Goal: Feedback & Contribution: Leave review/rating

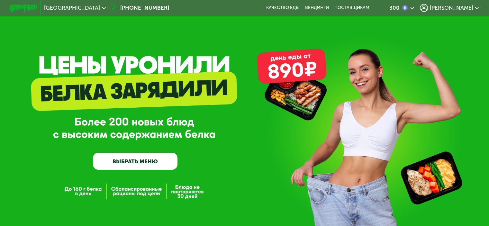
click at [477, 8] on icon at bounding box center [477, 8] width 4 height 4
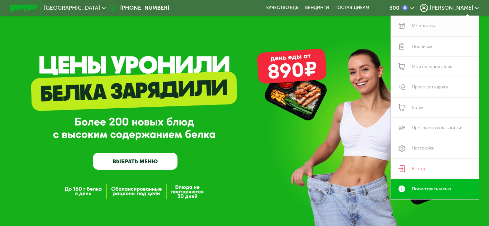
click at [428, 24] on link "Мои заказы" at bounding box center [435, 26] width 88 height 20
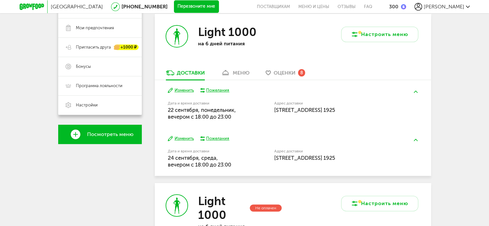
scroll to position [129, 0]
click at [237, 72] on div "меню" at bounding box center [241, 72] width 17 height 6
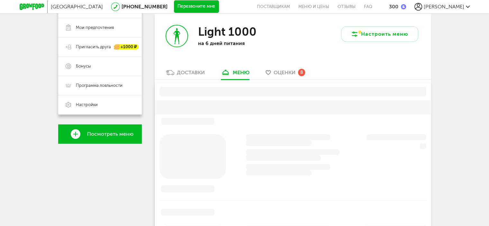
scroll to position [126, 0]
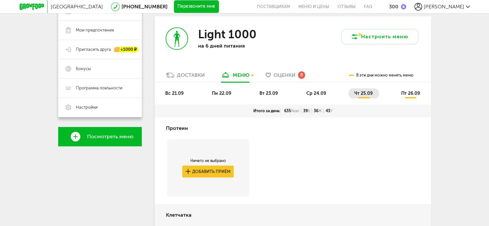
click at [364, 95] on span "чт 25.09" at bounding box center [363, 93] width 18 height 5
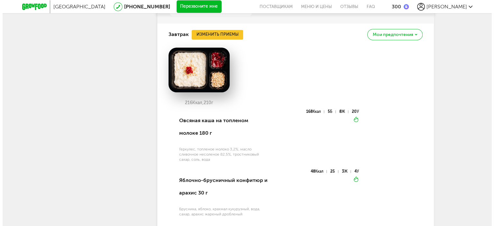
scroll to position [383, 0]
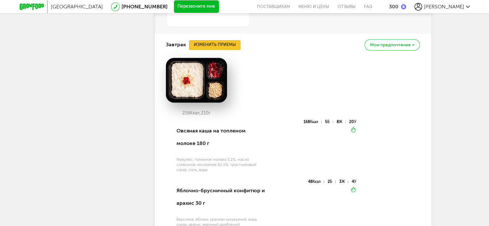
click at [212, 44] on button "Изменить приемы" at bounding box center [214, 45] width 51 height 10
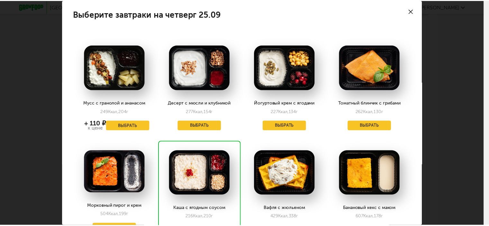
scroll to position [0, 0]
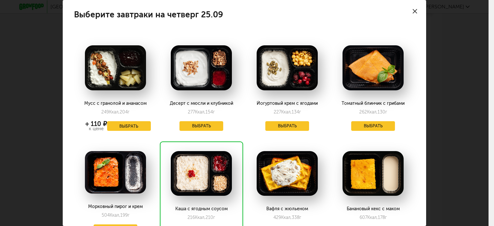
click at [412, 10] on use at bounding box center [414, 11] width 5 height 5
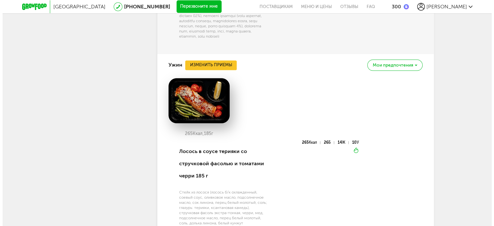
scroll to position [769, 0]
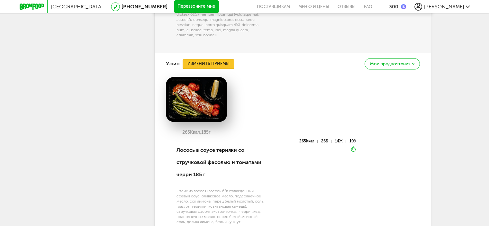
click at [222, 68] on button "Изменить приемы" at bounding box center [208, 64] width 51 height 10
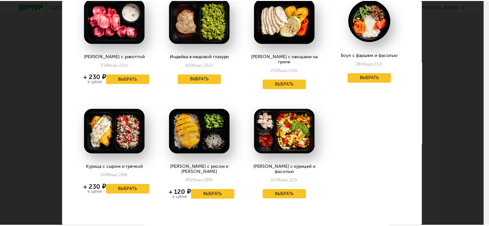
scroll to position [203, 0]
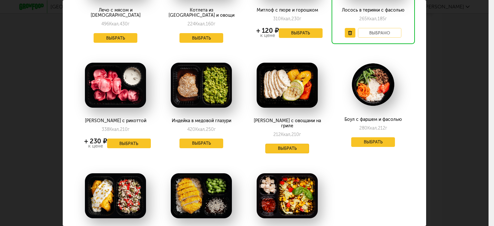
click at [276, 144] on button "Выбрать" at bounding box center [287, 149] width 44 height 10
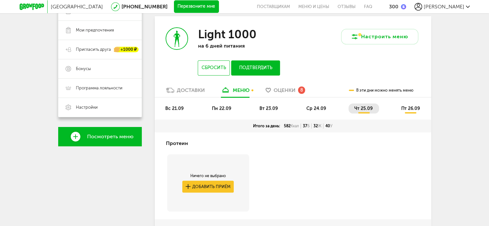
scroll to position [126, 0]
click at [409, 109] on span "пт 26.09" at bounding box center [410, 108] width 19 height 5
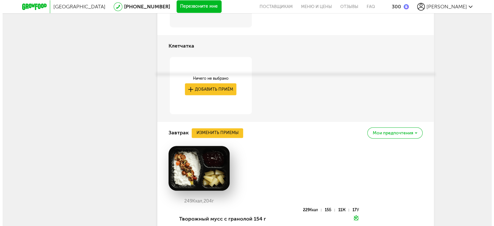
scroll to position [383, 0]
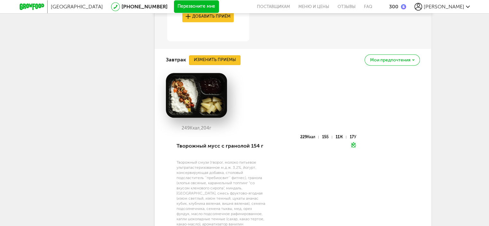
click at [227, 59] on button "Изменить приемы" at bounding box center [214, 60] width 51 height 10
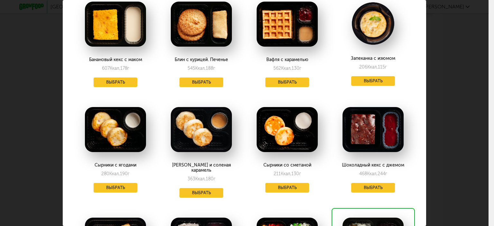
scroll to position [257, 0]
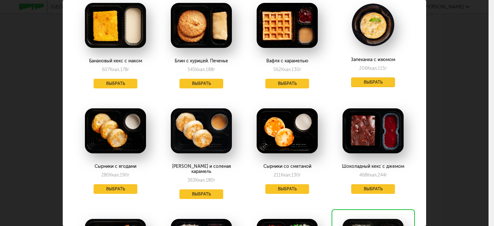
click at [362, 79] on button "Выбрать" at bounding box center [373, 82] width 44 height 10
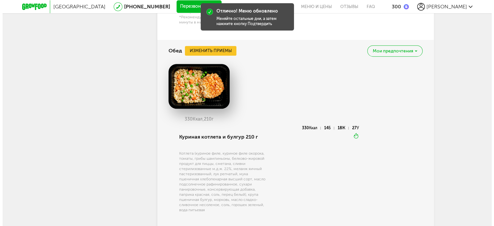
scroll to position [544, 0]
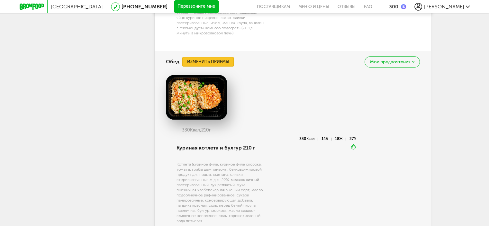
click at [215, 62] on button "Изменить приемы" at bounding box center [207, 62] width 51 height 10
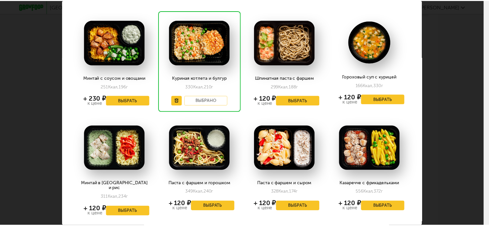
scroll to position [0, 0]
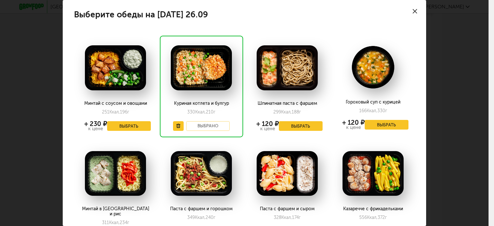
click at [412, 12] on icon at bounding box center [414, 11] width 5 height 5
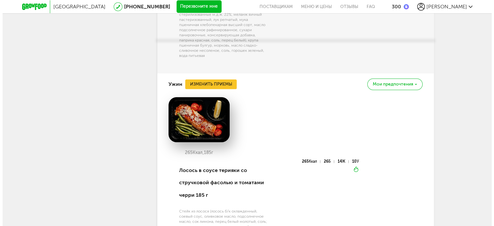
scroll to position [737, 0]
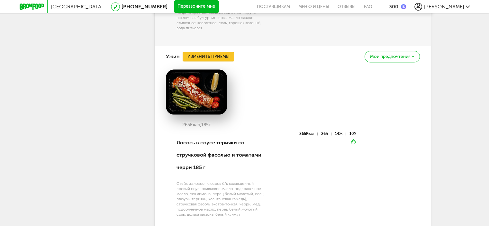
click at [206, 53] on button "Изменить приемы" at bounding box center [208, 57] width 51 height 10
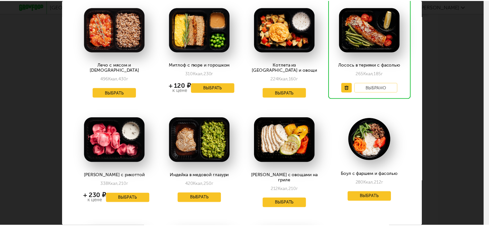
scroll to position [139, 0]
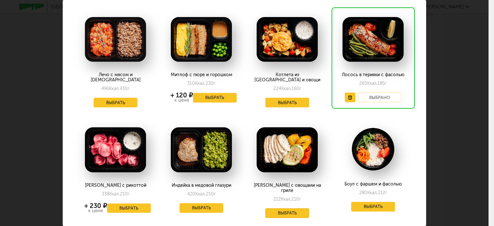
click at [285, 208] on button "Выбрать" at bounding box center [287, 213] width 44 height 10
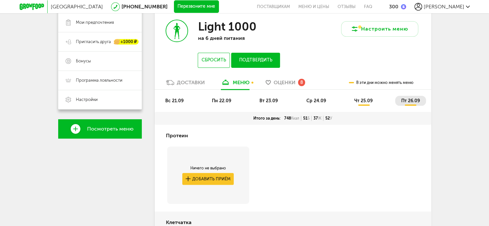
scroll to position [94, 0]
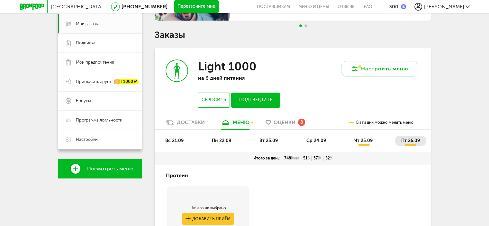
click at [284, 124] on span "Оценки" at bounding box center [285, 122] width 22 height 6
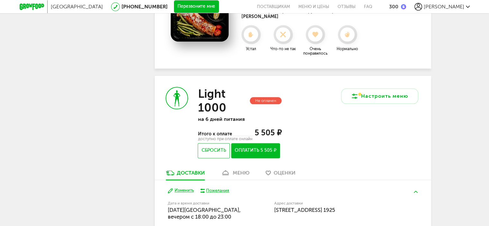
scroll to position [702, 0]
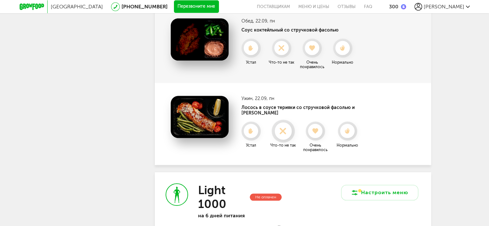
click at [288, 131] on icon at bounding box center [283, 130] width 17 height 7
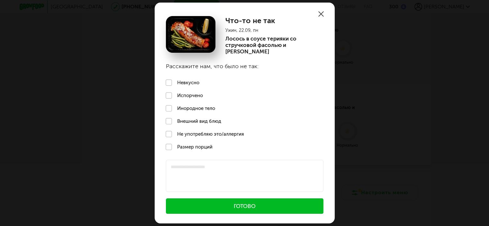
click at [168, 96] on label "Испорчено" at bounding box center [245, 95] width 180 height 13
click at [243, 204] on button "Готово" at bounding box center [245, 205] width 158 height 15
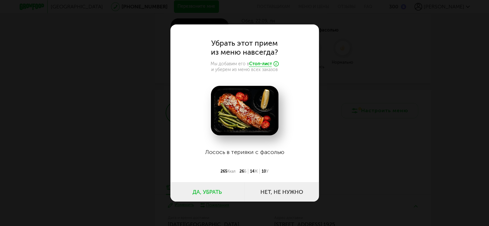
click at [274, 190] on button "Нет, не нужно" at bounding box center [282, 191] width 74 height 19
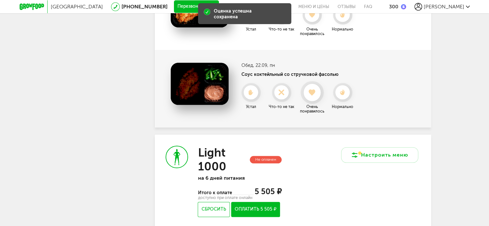
scroll to position [606, 0]
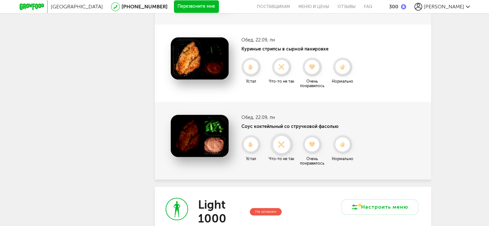
click at [277, 142] on icon at bounding box center [281, 144] width 17 height 7
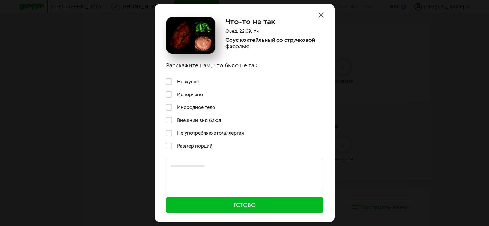
click at [177, 83] on label "Невкусно" at bounding box center [245, 81] width 180 height 13
click at [213, 208] on button "Готово" at bounding box center [245, 204] width 158 height 15
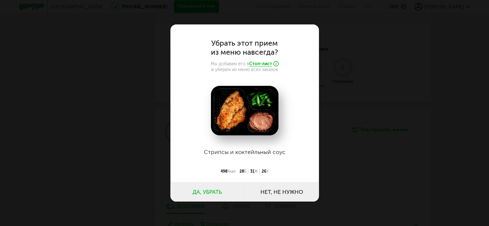
click at [215, 191] on button "Да, убрать" at bounding box center [207, 191] width 74 height 19
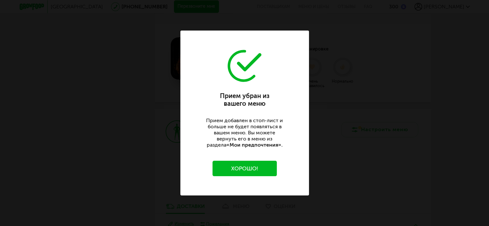
click at [237, 167] on button "Хорошо!" at bounding box center [244, 168] width 64 height 15
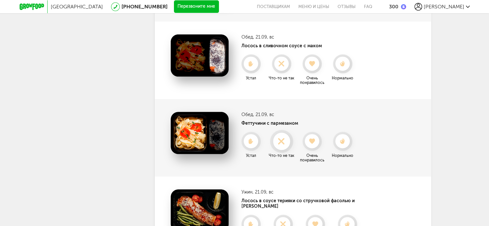
scroll to position [252, 0]
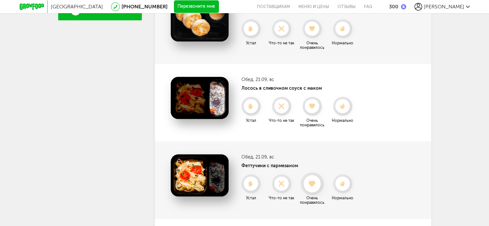
click at [314, 185] on use at bounding box center [312, 183] width 7 height 6
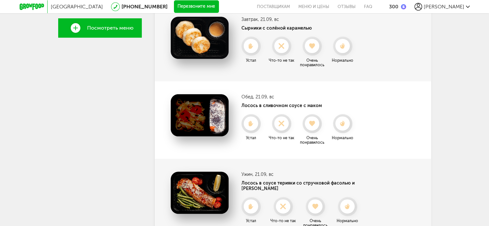
scroll to position [220, 0]
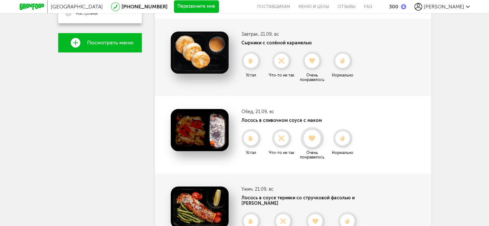
click at [314, 144] on div at bounding box center [311, 138] width 17 height 17
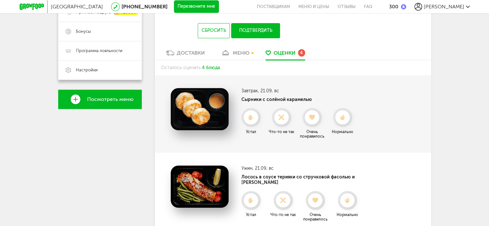
scroll to position [156, 0]
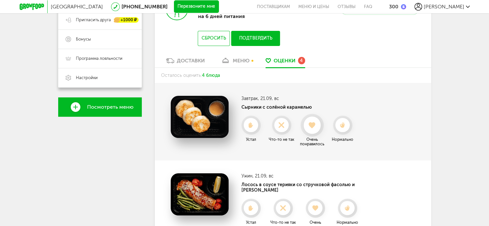
click at [309, 123] on use at bounding box center [312, 125] width 7 height 6
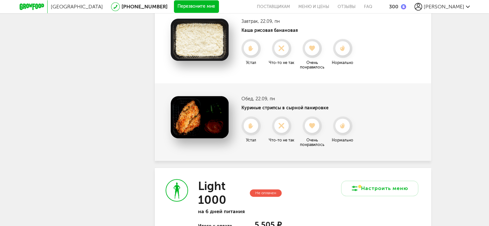
scroll to position [316, 0]
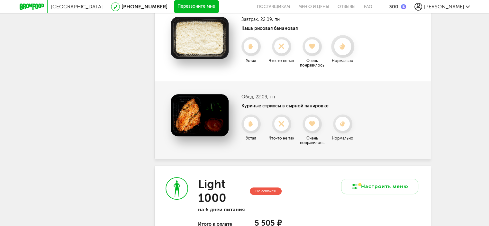
click at [337, 46] on icon at bounding box center [342, 46] width 17 height 7
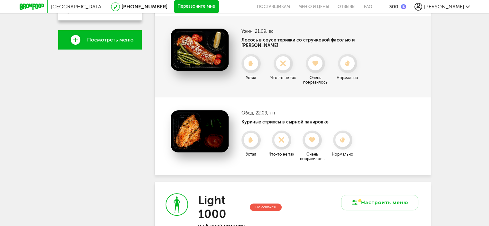
scroll to position [188, 0]
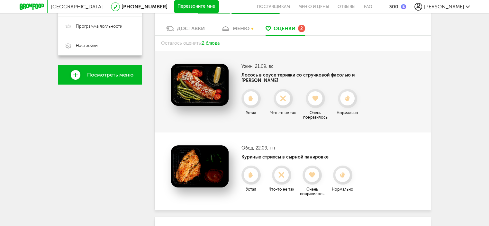
click at [237, 27] on div "меню" at bounding box center [241, 28] width 17 height 6
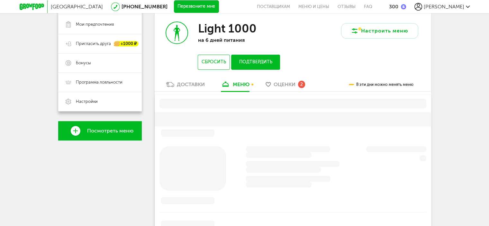
scroll to position [126, 0]
